Goal: Information Seeking & Learning: Check status

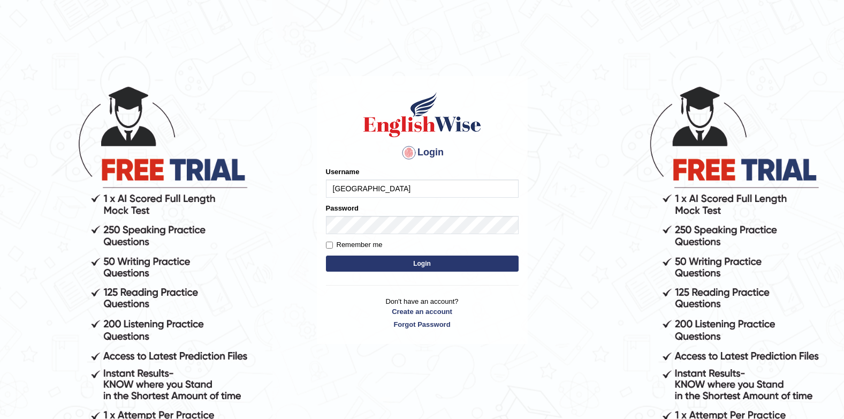
click at [404, 185] on input "Jenishdahal" at bounding box center [422, 188] width 193 height 18
type input "J"
type input "successgrg"
drag, startPoint x: 692, startPoint y: 117, endPoint x: 551, endPoint y: 223, distance: 176.2
click at [689, 115] on body "Login Please fix the following errors: Username successgrg Password Remember me…" at bounding box center [422, 251] width 844 height 419
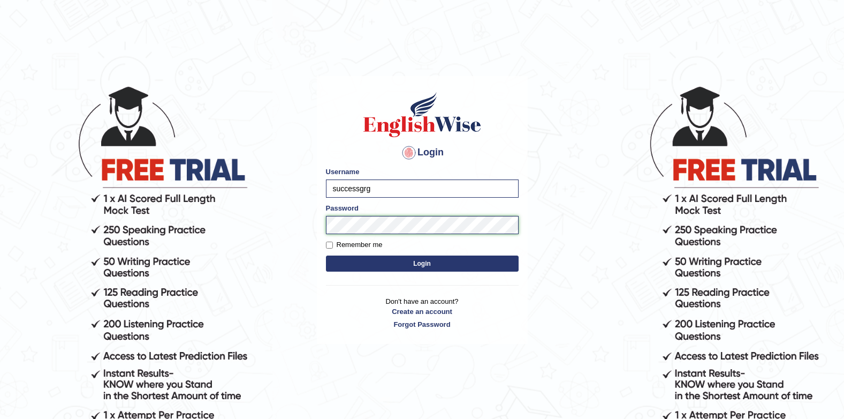
click at [326, 255] on button "Login" at bounding box center [422, 263] width 193 height 16
click at [675, 95] on body "Login Please fix the following errors: Username successgrg Password Remember me…" at bounding box center [422, 251] width 844 height 419
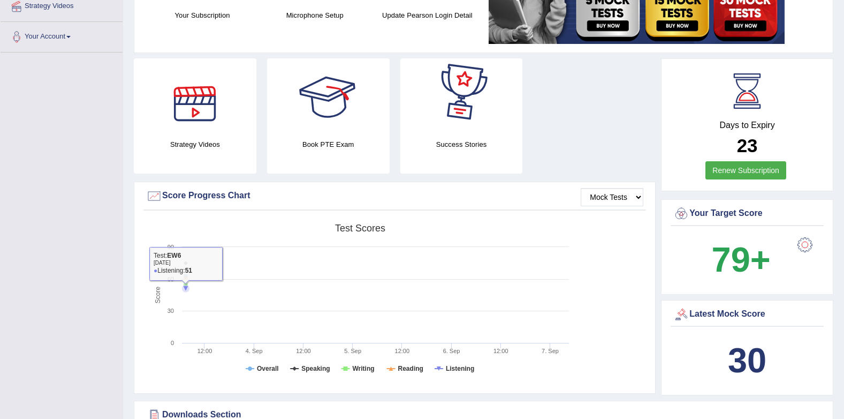
scroll to position [54, 0]
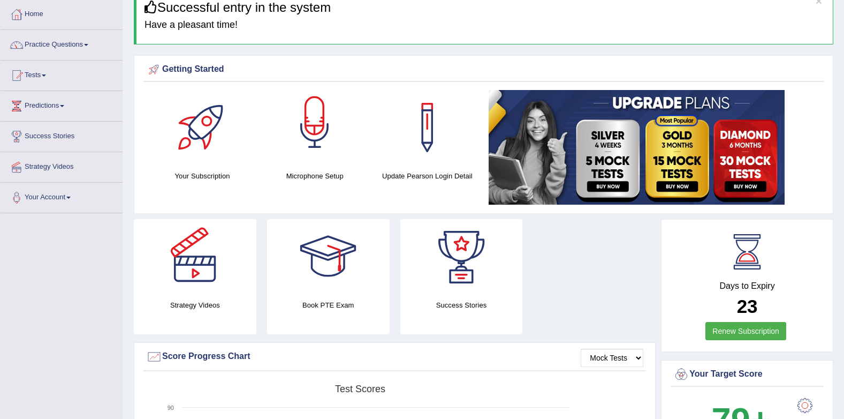
click at [285, 150] on div at bounding box center [314, 127] width 75 height 75
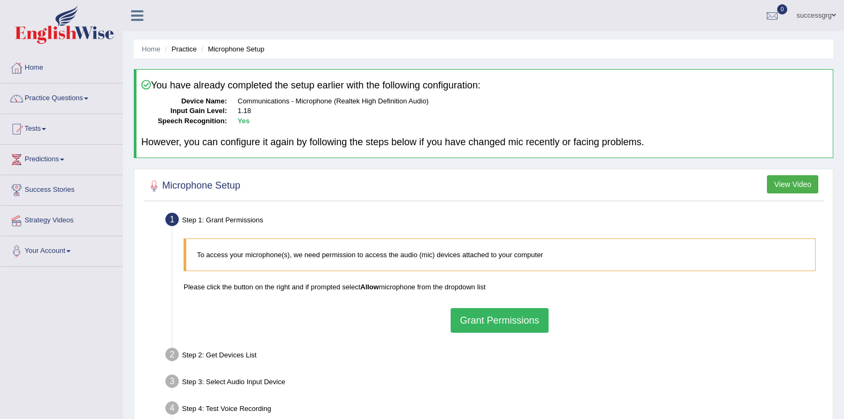
click at [471, 317] on button "Grant Permissions" at bounding box center [499, 320] width 97 height 25
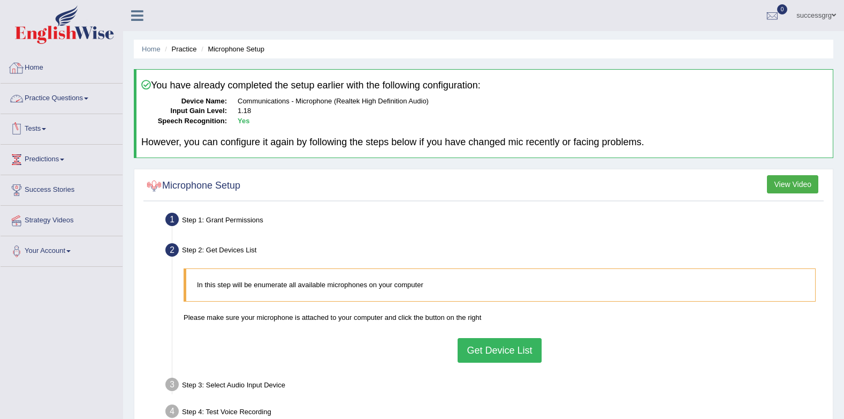
click at [50, 105] on link "Practice Questions" at bounding box center [62, 97] width 122 height 27
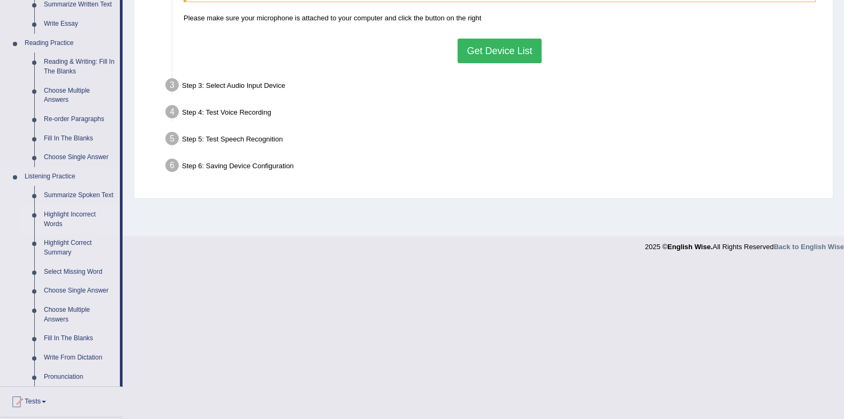
scroll to position [375, 0]
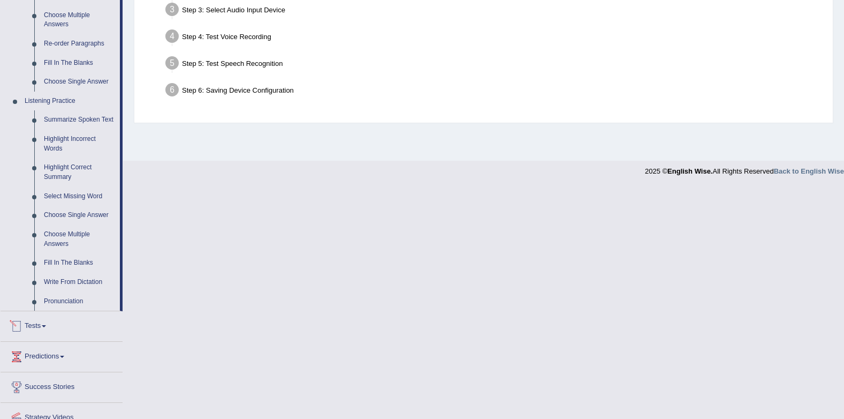
click at [40, 329] on link "Tests" at bounding box center [62, 324] width 122 height 27
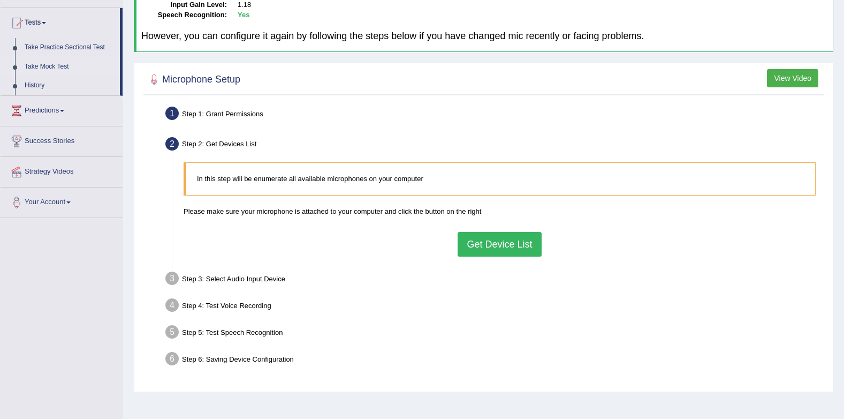
scroll to position [90, 0]
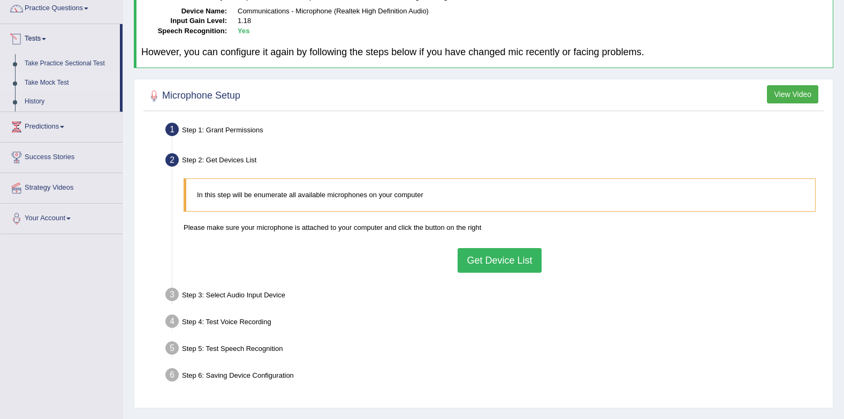
click at [38, 79] on link "Take Mock Test" at bounding box center [70, 82] width 100 height 19
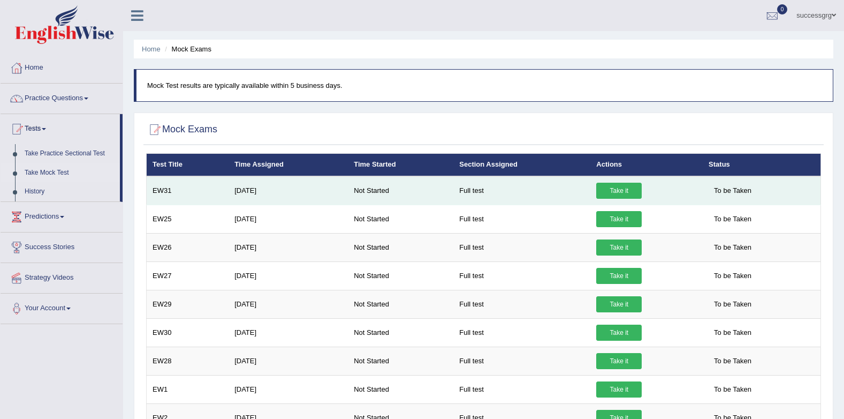
click at [602, 193] on link "Take it" at bounding box center [618, 191] width 45 height 16
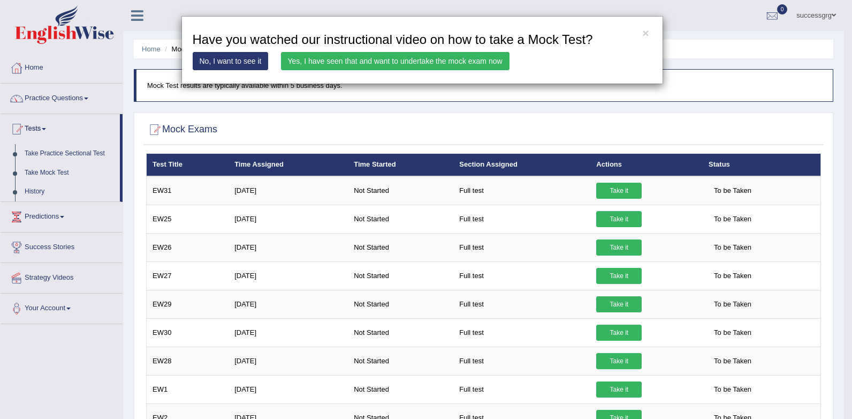
click at [472, 63] on link "Yes, I have seen that and want to undertake the mock exam now" at bounding box center [395, 61] width 229 height 18
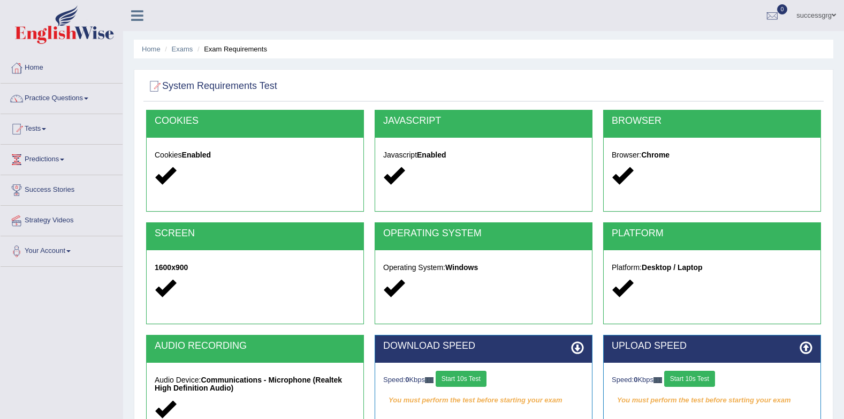
click at [470, 377] on button "Start 10s Test" at bounding box center [461, 378] width 51 height 16
click at [483, 373] on button "Start 10s Test" at bounding box center [476, 378] width 51 height 16
click at [696, 375] on button "Start 10s Test" at bounding box center [689, 378] width 51 height 16
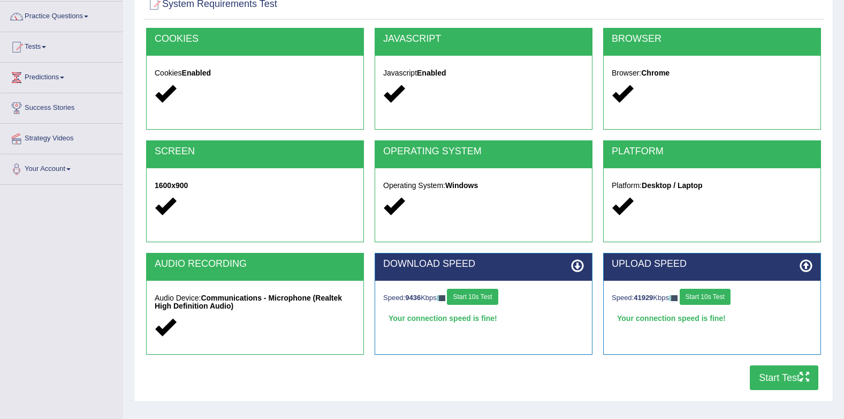
scroll to position [143, 0]
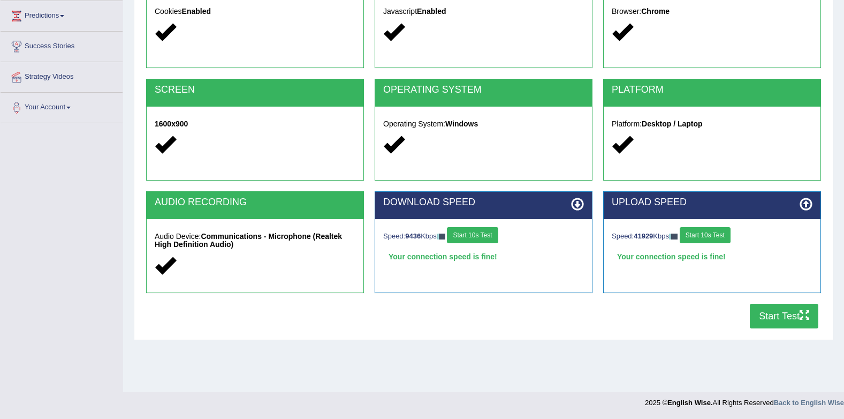
click at [772, 321] on button "Start Test" at bounding box center [784, 315] width 69 height 25
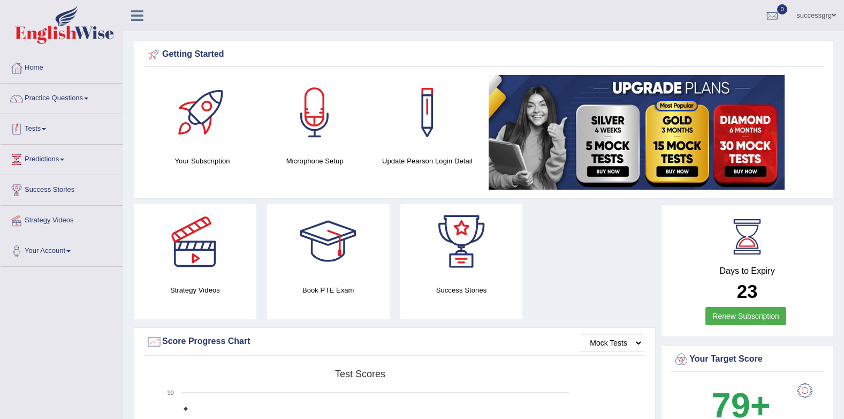
click at [41, 129] on link "Tests" at bounding box center [62, 127] width 122 height 27
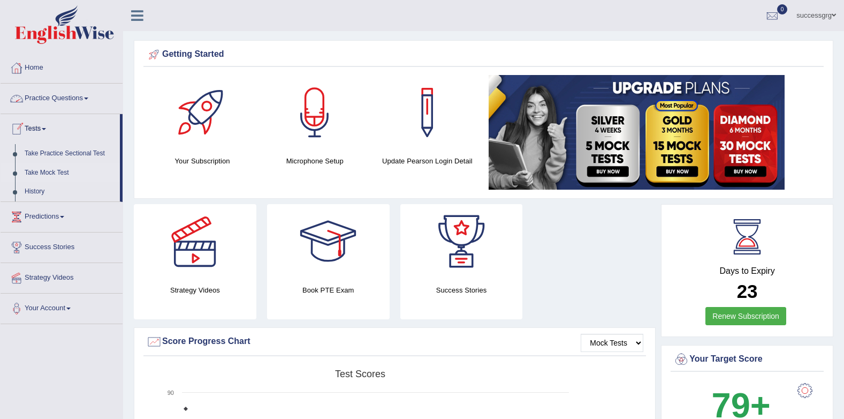
click at [54, 170] on link "Take Mock Test" at bounding box center [70, 172] width 100 height 19
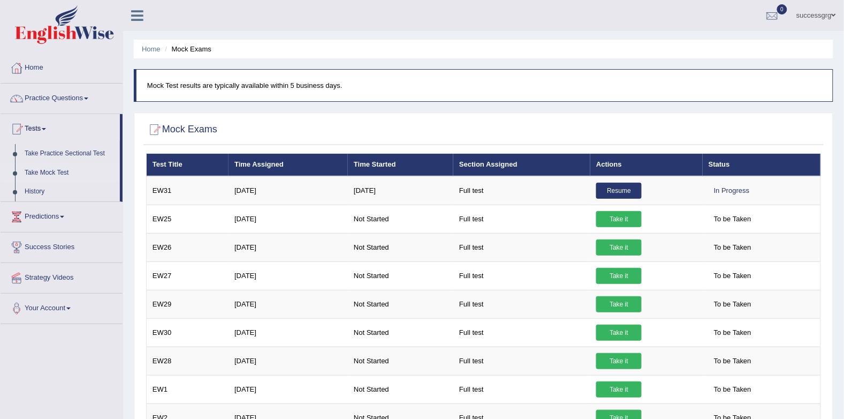
click at [626, 194] on link "Resume" at bounding box center [618, 191] width 45 height 16
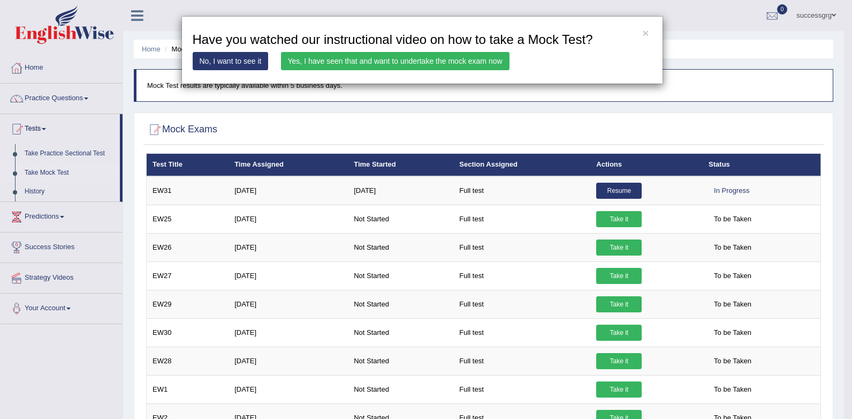
click at [447, 62] on link "Yes, I have seen that and want to undertake the mock exam now" at bounding box center [395, 61] width 229 height 18
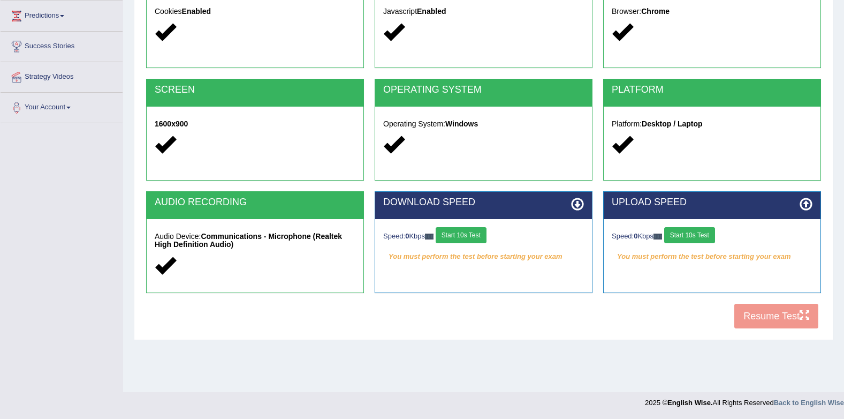
scroll to position [143, 0]
click at [482, 233] on button "Start 10s Test" at bounding box center [461, 235] width 51 height 16
click at [697, 243] on div "Speed: 0 Kbps Start 10s Test" at bounding box center [712, 236] width 201 height 19
click at [697, 239] on button "Start 10s Test" at bounding box center [689, 235] width 51 height 16
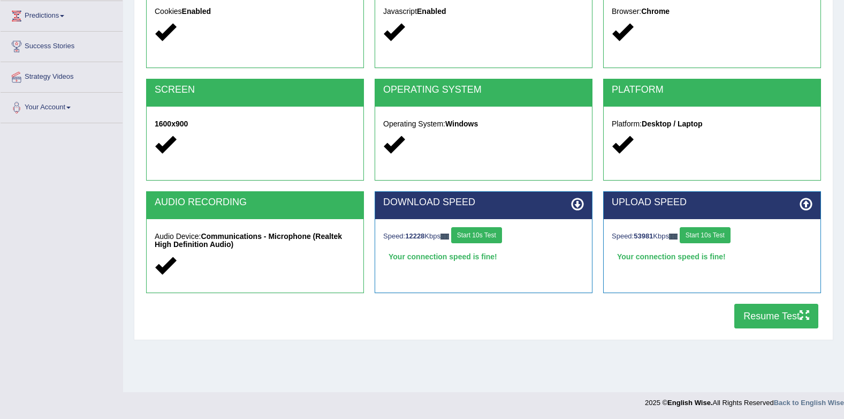
click at [770, 318] on button "Resume Test" at bounding box center [776, 315] width 84 height 25
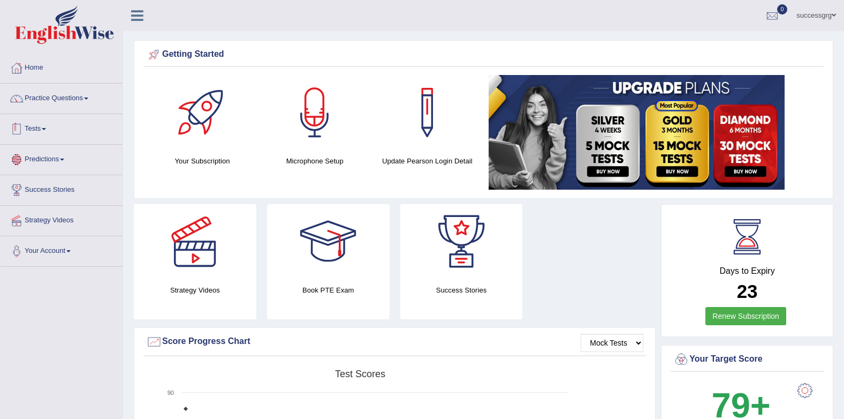
click at [43, 128] on link "Tests" at bounding box center [62, 127] width 122 height 27
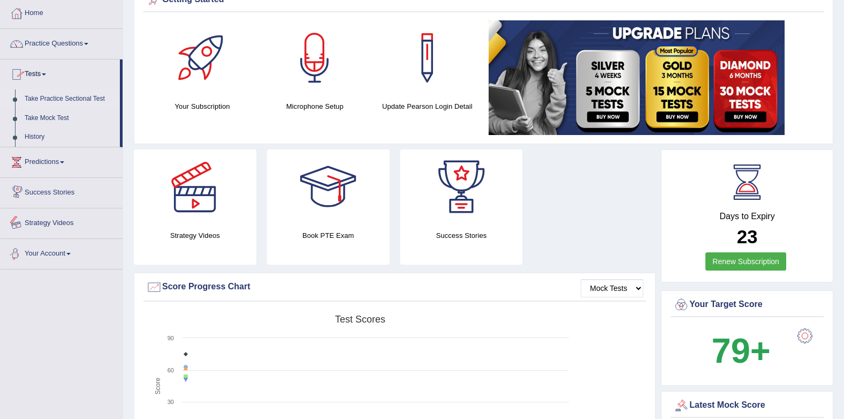
scroll to position [54, 0]
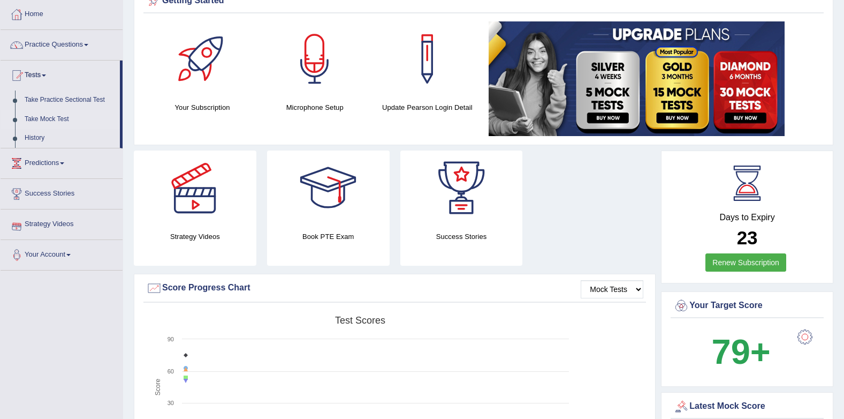
click at [39, 121] on link "Take Mock Test" at bounding box center [70, 119] width 100 height 19
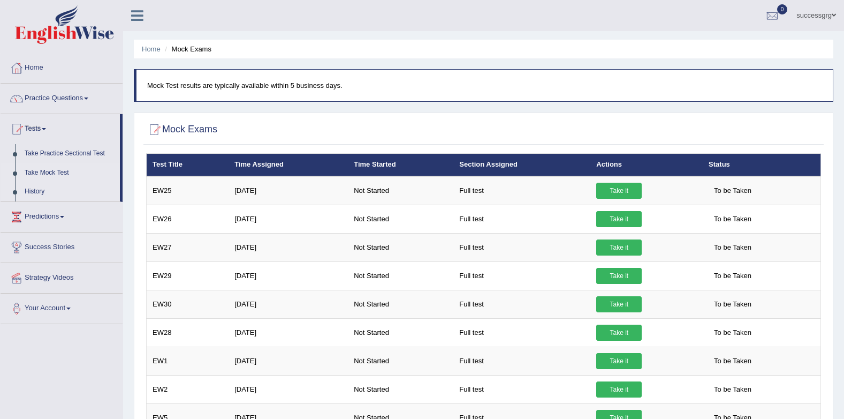
click at [44, 186] on link "History" at bounding box center [70, 191] width 100 height 19
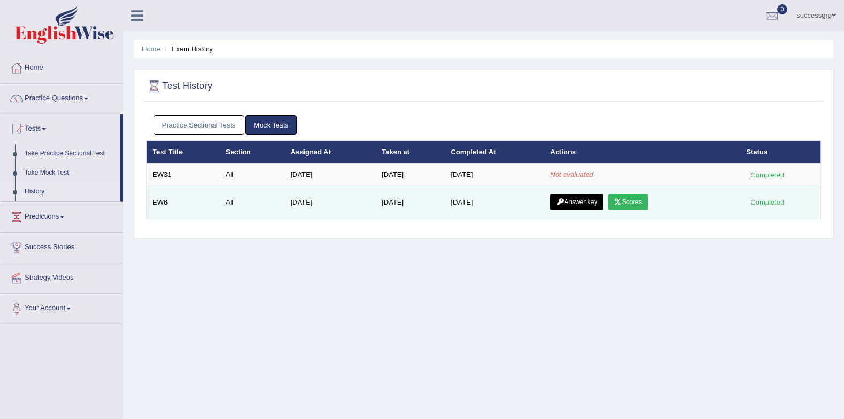
click at [586, 198] on link "Answer key" at bounding box center [576, 202] width 53 height 16
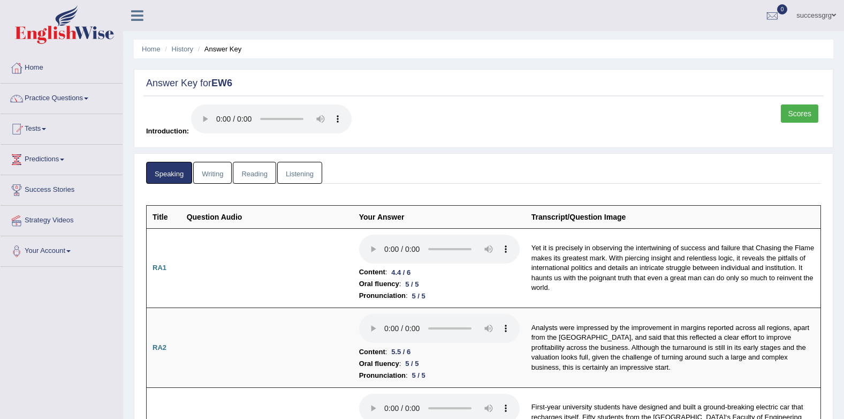
click at [210, 167] on link "Writing" at bounding box center [212, 173] width 39 height 22
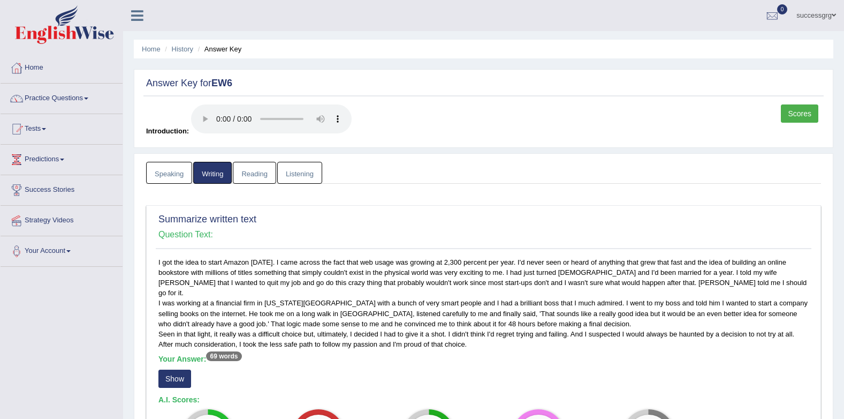
click at [263, 165] on link "Reading" at bounding box center [254, 173] width 43 height 22
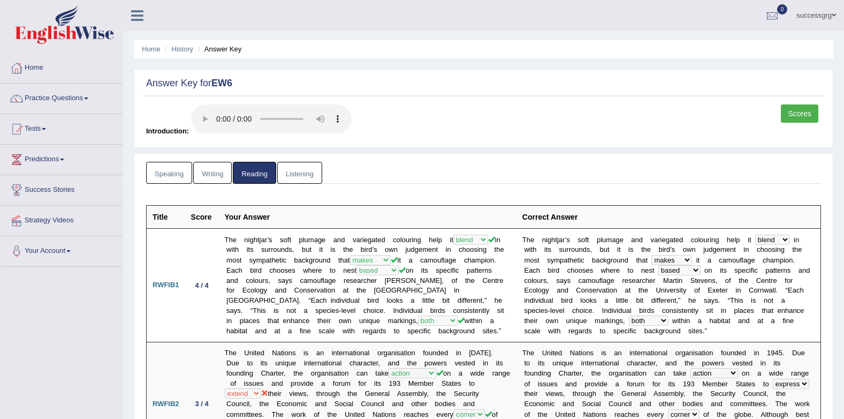
click at [290, 163] on link "Listening" at bounding box center [299, 173] width 45 height 22
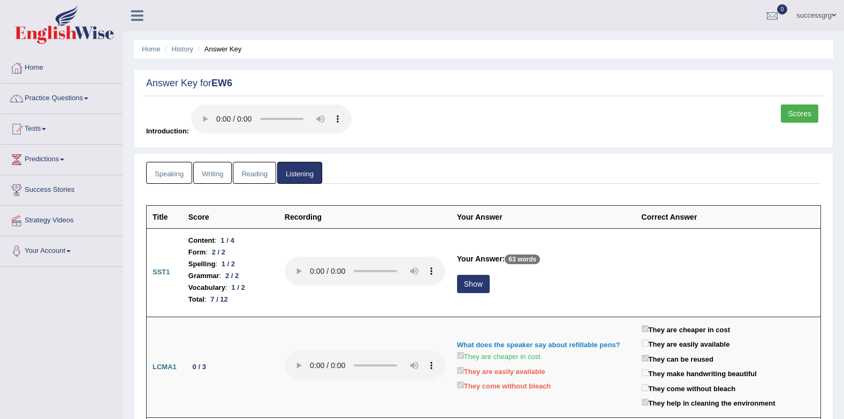
click at [791, 111] on link "Scores" at bounding box center [799, 113] width 37 height 18
